Goal: Transaction & Acquisition: Obtain resource

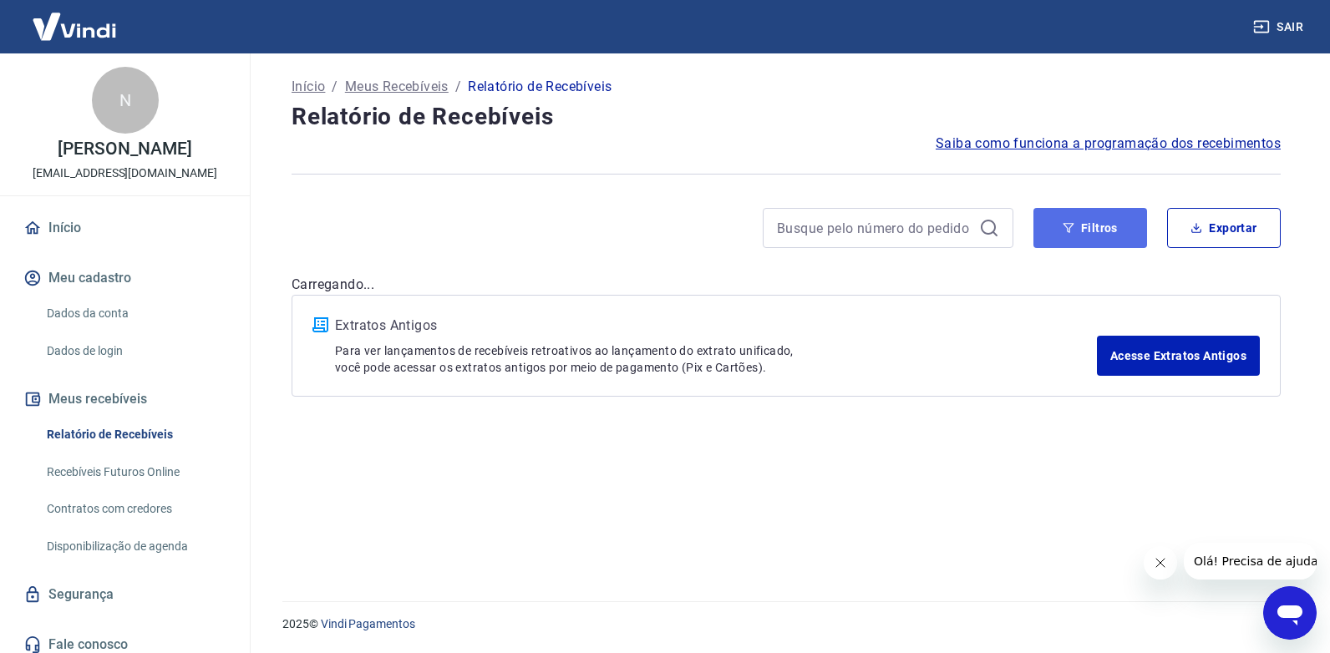
click at [1083, 229] on button "Filtros" at bounding box center [1090, 228] width 114 height 40
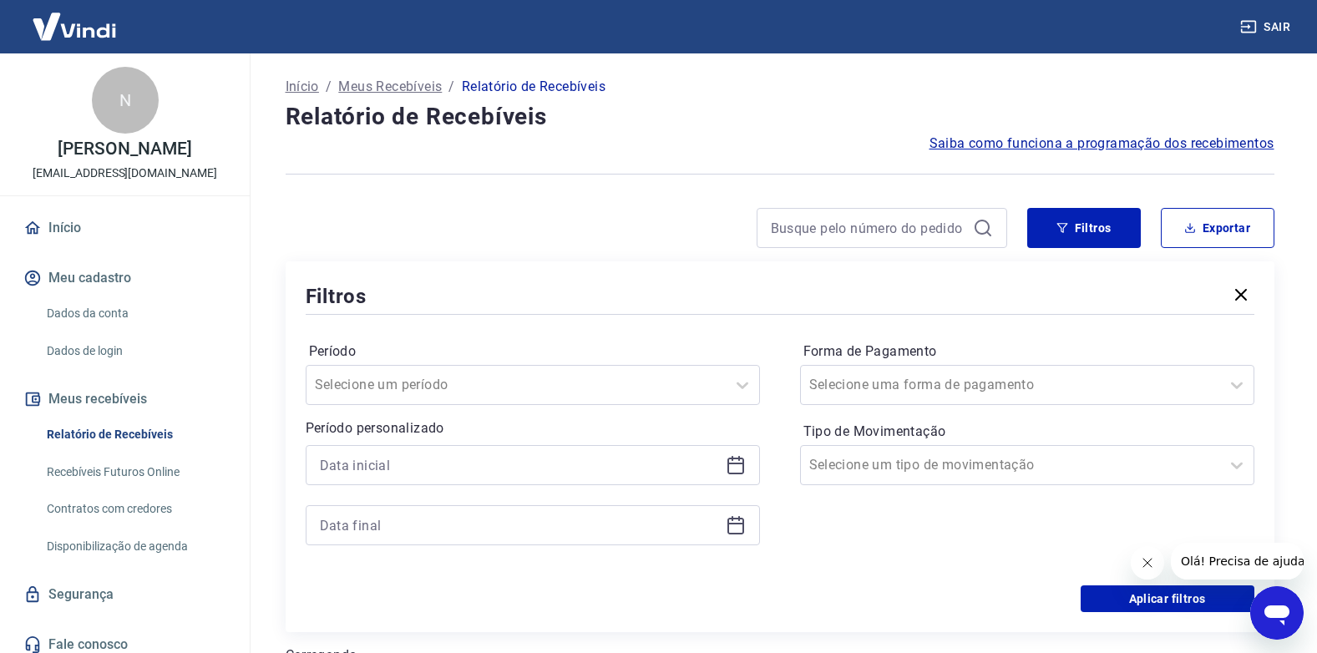
click at [735, 465] on icon at bounding box center [736, 465] width 20 height 20
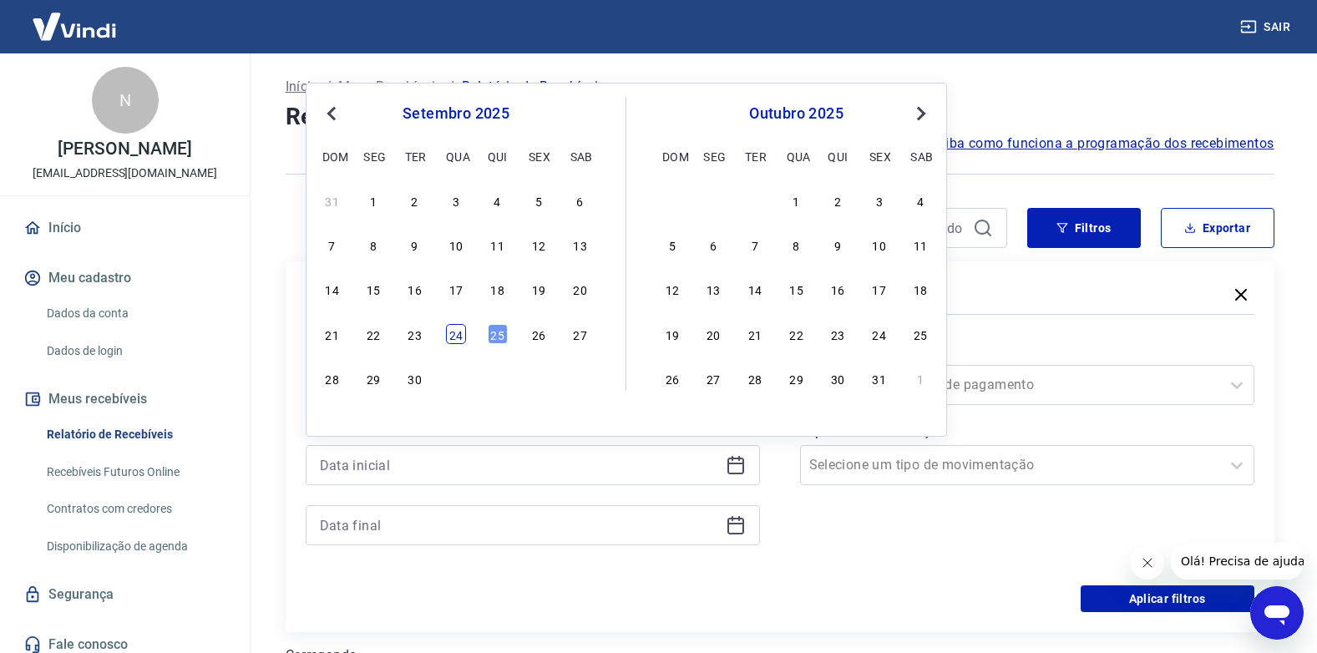
click at [457, 337] on div "24" at bounding box center [456, 334] width 20 height 20
type input "[DATE]"
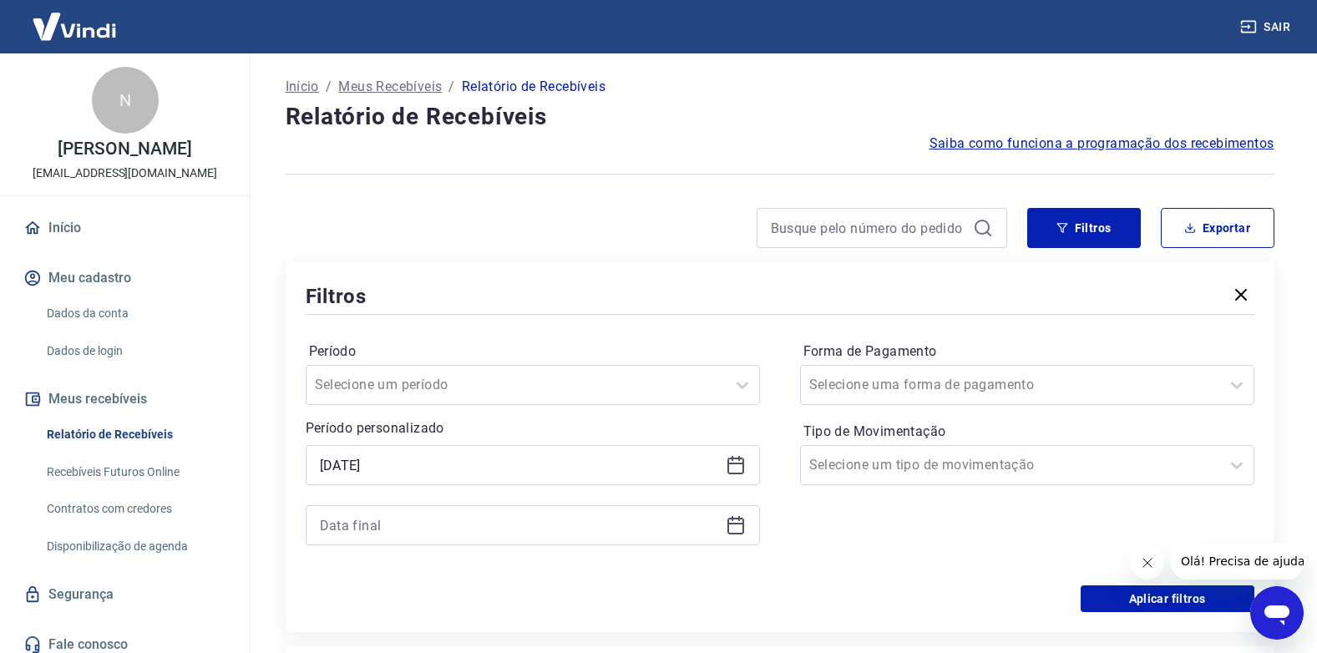
click at [737, 522] on icon at bounding box center [736, 525] width 20 height 20
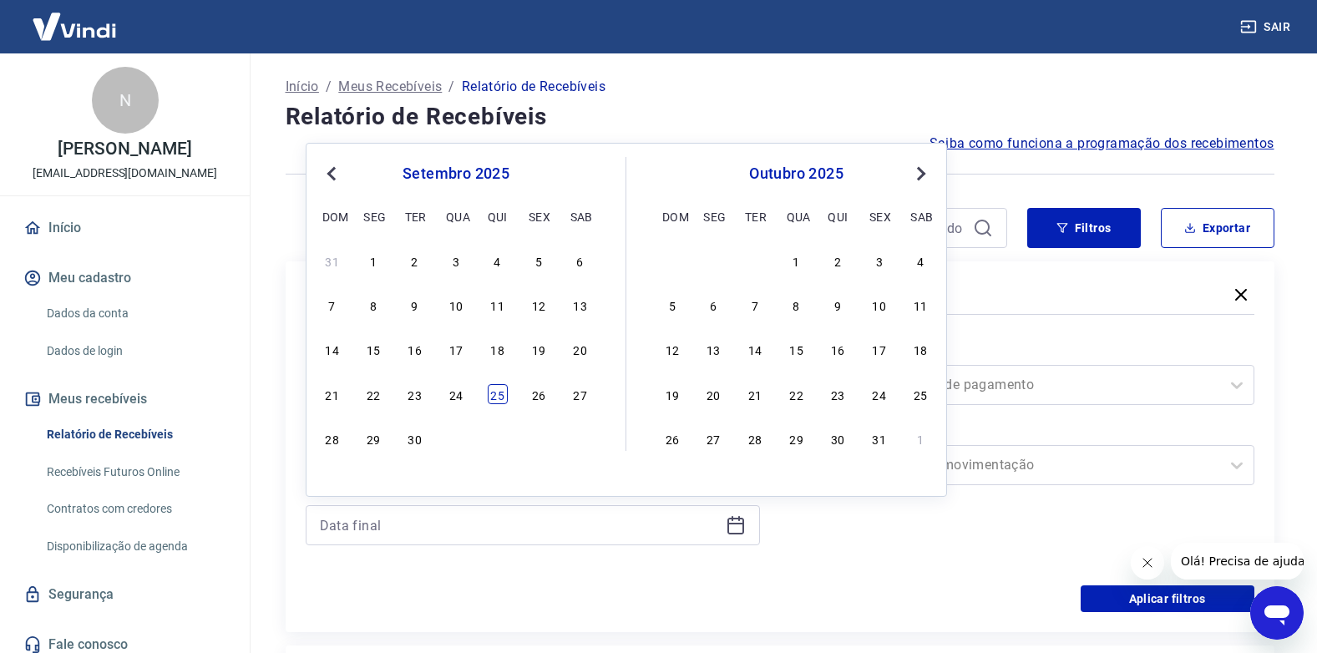
click at [505, 393] on div "25" at bounding box center [498, 394] width 20 height 20
type input "[DATE]"
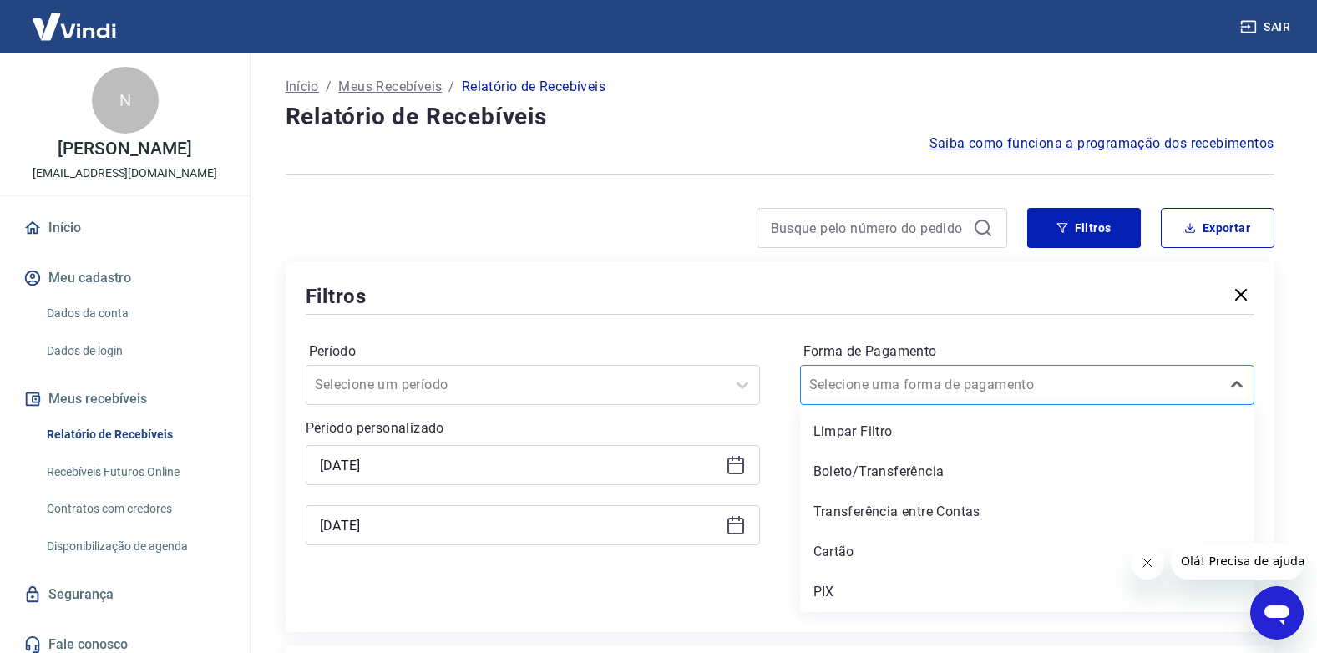
click at [845, 375] on input "Forma de Pagamento" at bounding box center [893, 385] width 169 height 20
click at [850, 593] on div "PIX" at bounding box center [1027, 592] width 454 height 33
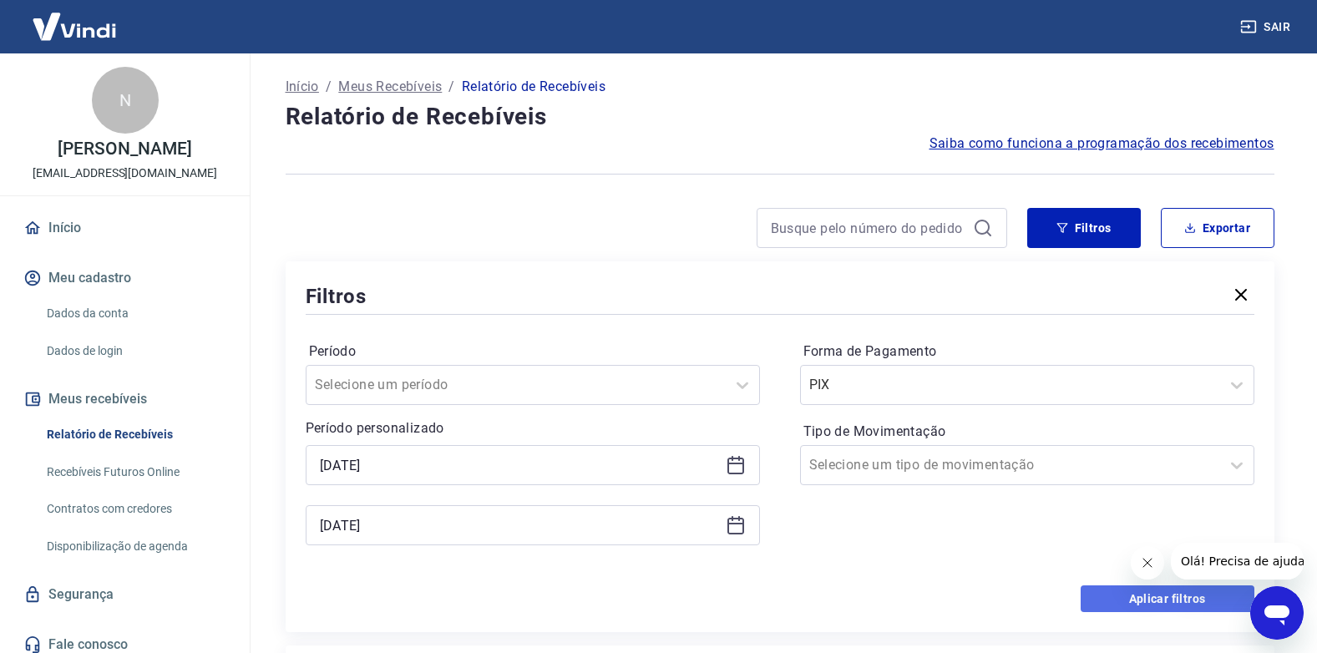
click at [1119, 601] on button "Aplicar filtros" at bounding box center [1168, 599] width 174 height 27
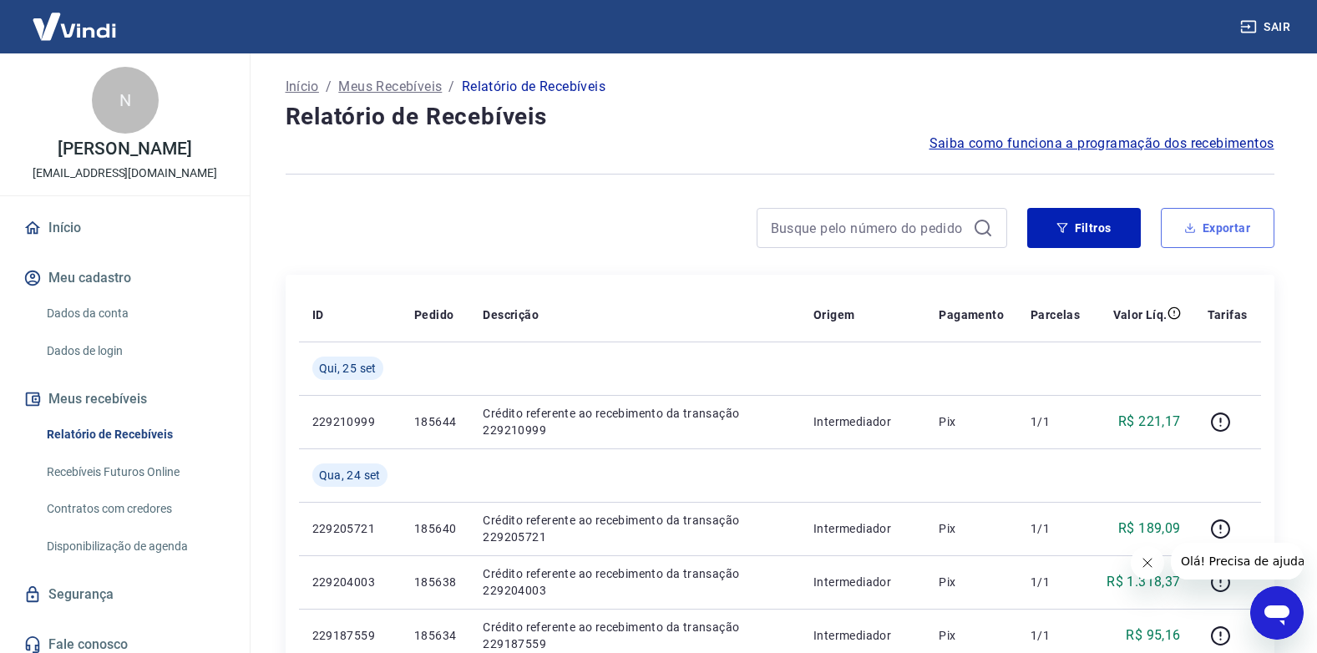
click at [1210, 229] on button "Exportar" at bounding box center [1218, 228] width 114 height 40
type input "[DATE]"
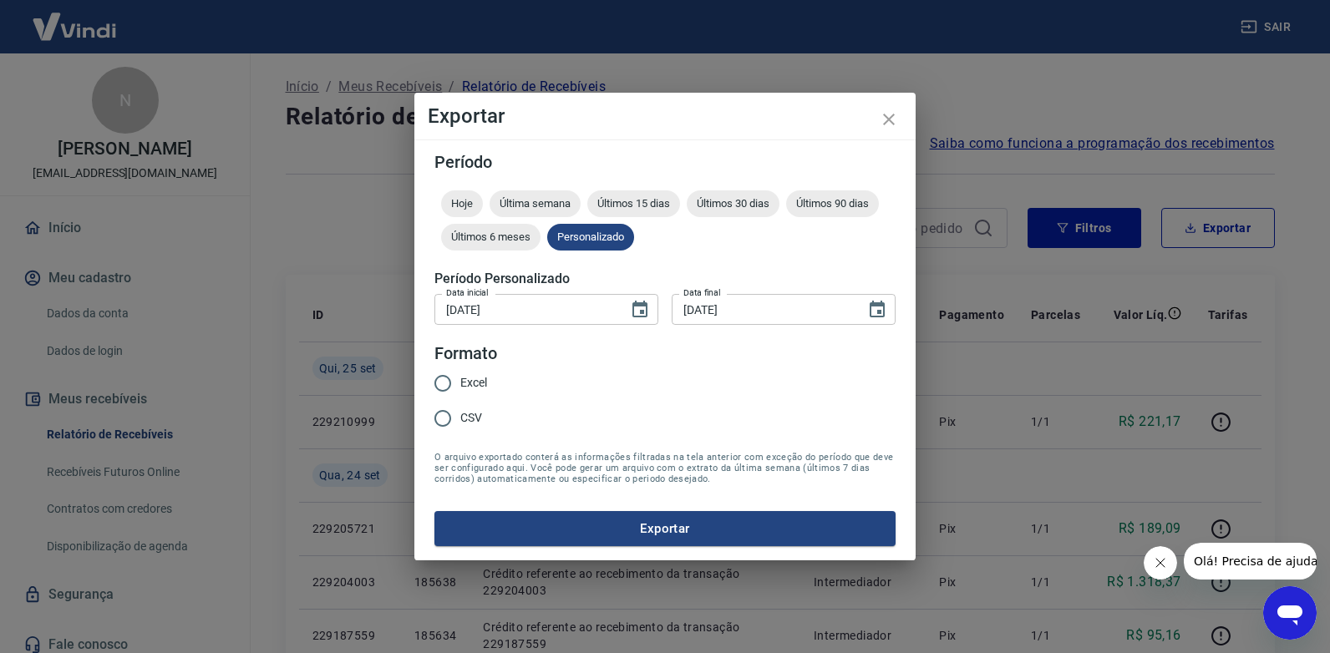
click at [471, 385] on span "Excel" at bounding box center [473, 383] width 27 height 18
click at [460, 385] on input "Excel" at bounding box center [442, 383] width 35 height 35
radio input "true"
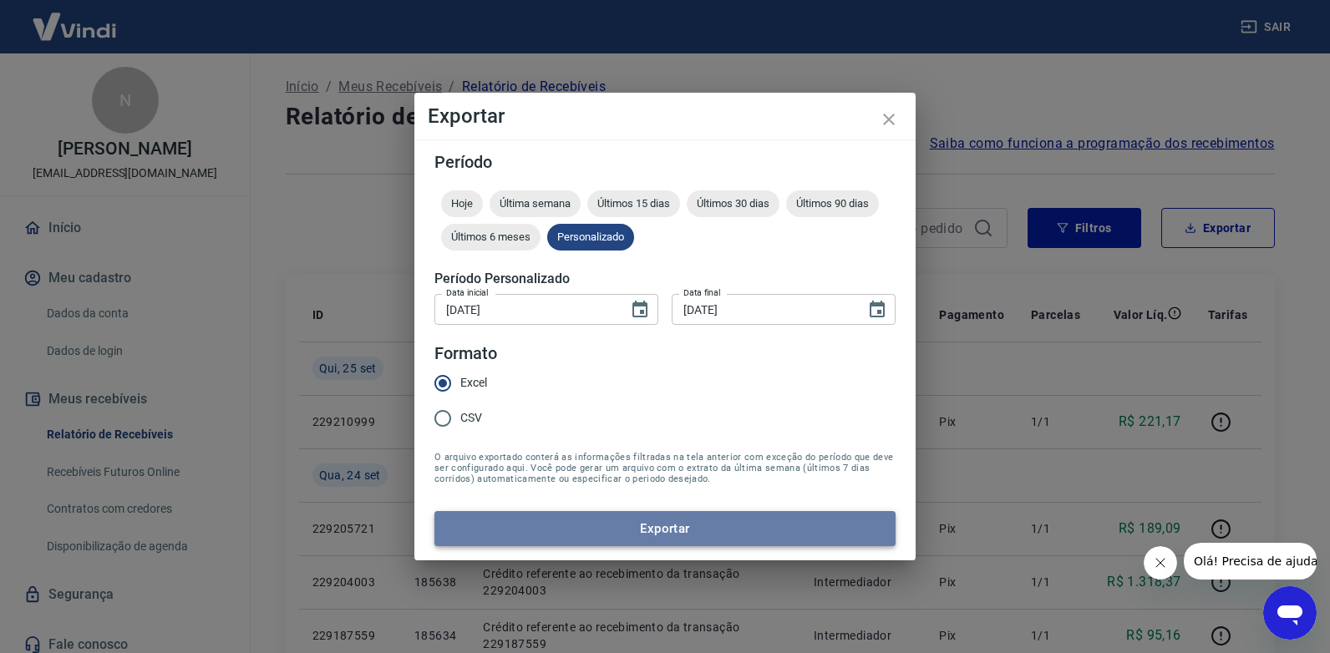
click at [519, 522] on button "Exportar" at bounding box center [664, 528] width 461 height 35
